Goal: Task Accomplishment & Management: Manage account settings

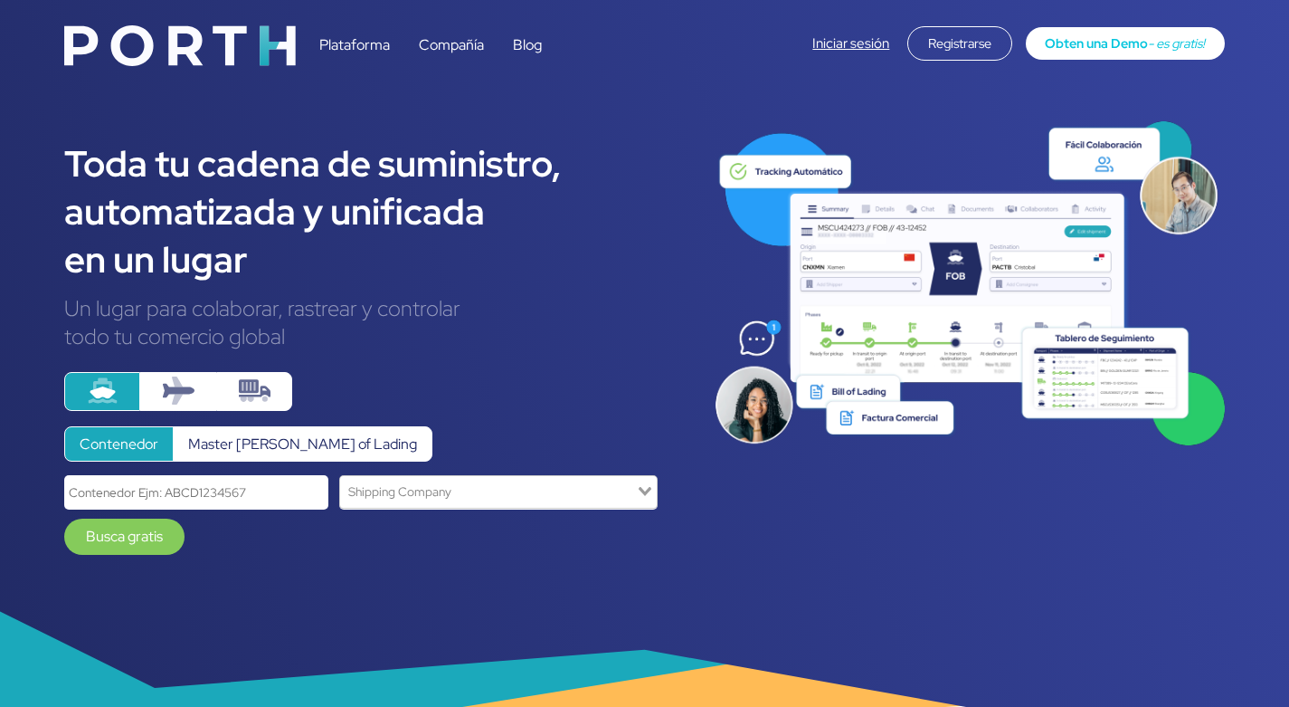
click at [841, 36] on link "Iniciar sesión" at bounding box center [850, 43] width 77 height 18
click at [852, 45] on link "Iniciar sesión" at bounding box center [850, 43] width 77 height 18
